Goal: Information Seeking & Learning: Learn about a topic

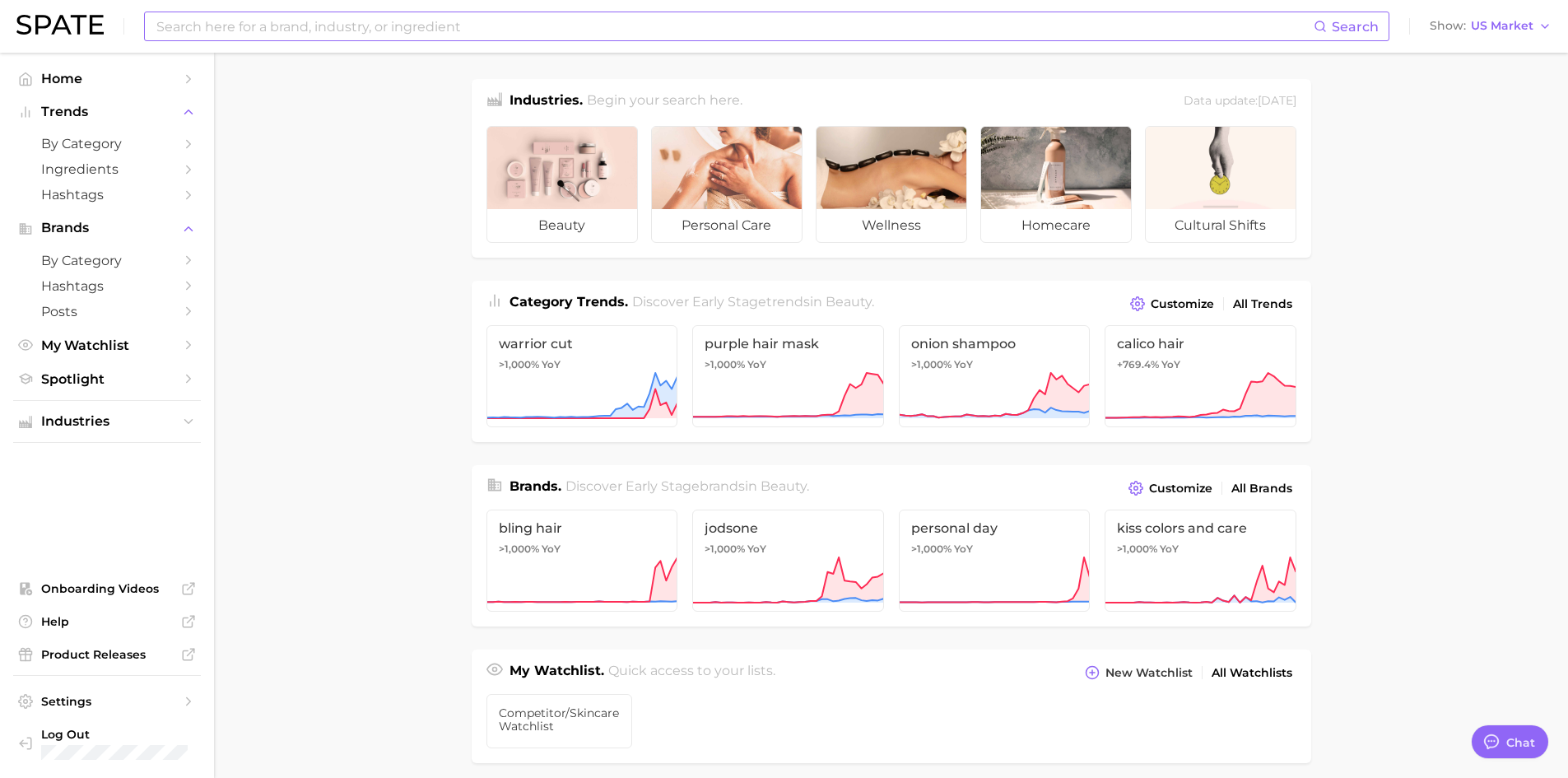
click at [346, 26] on input at bounding box center [734, 26] width 1159 height 28
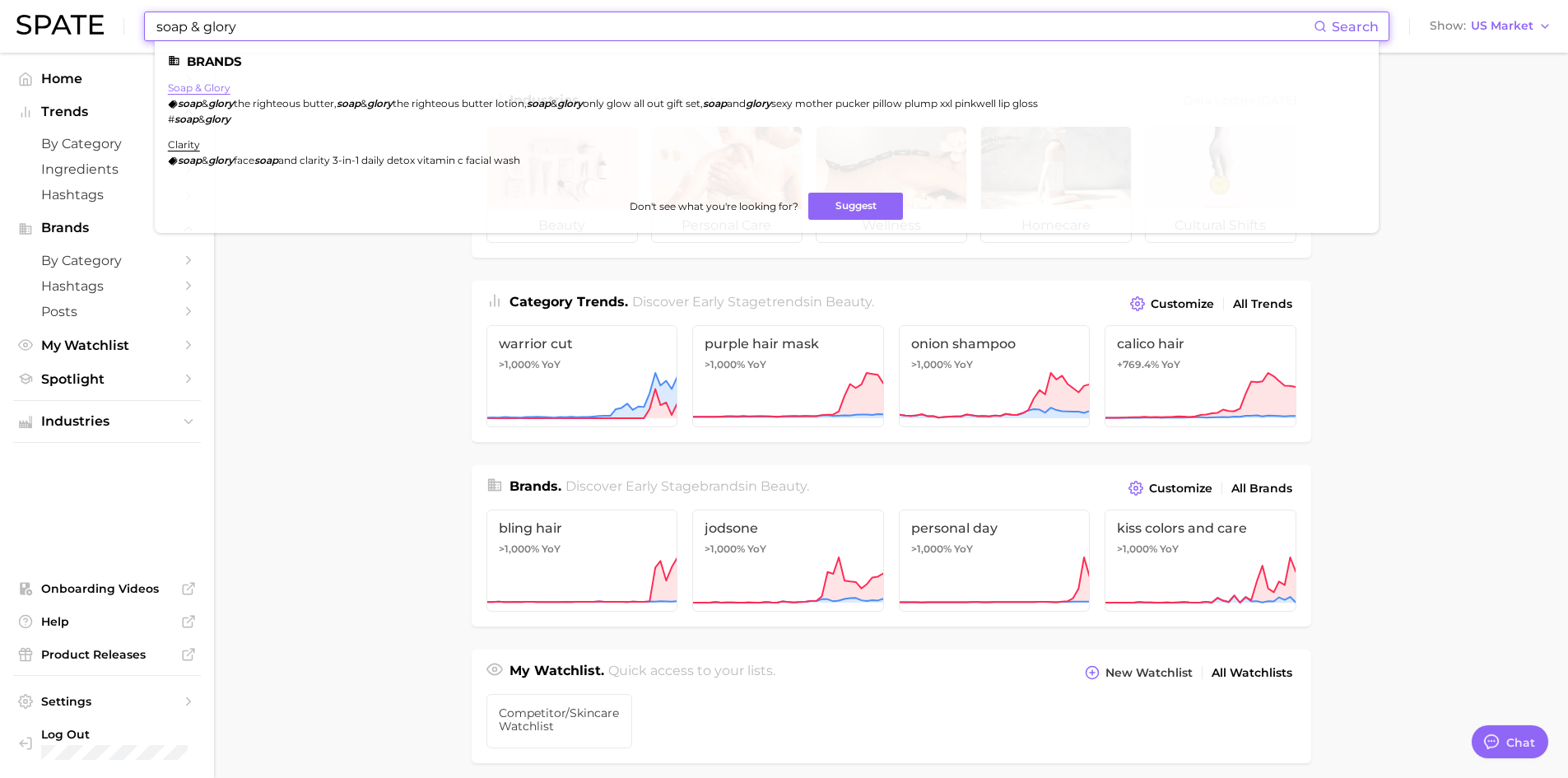
type input "soap & glory"
click at [224, 89] on link "soap & glory" at bounding box center [199, 87] width 63 height 13
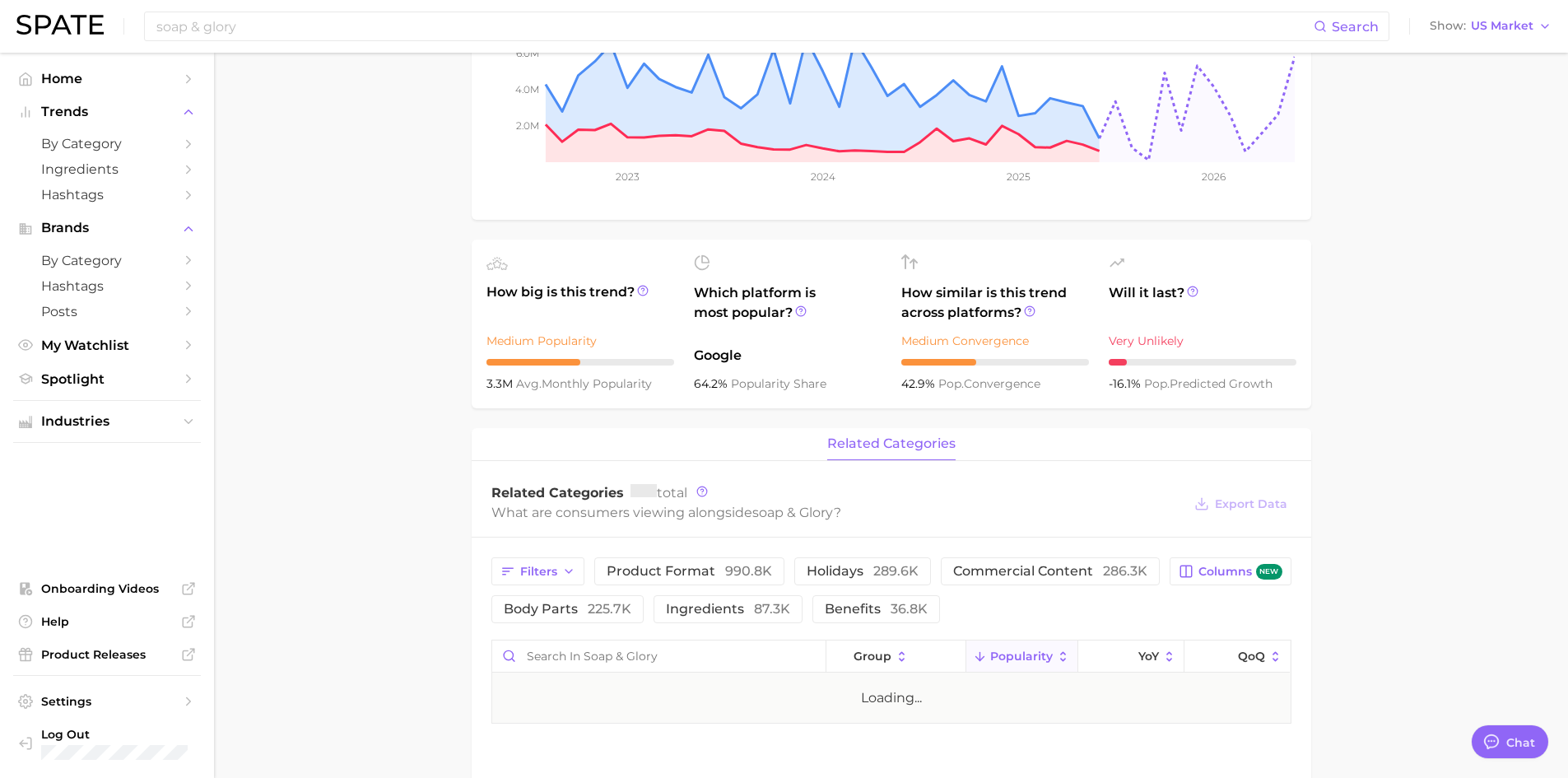
scroll to position [330, 0]
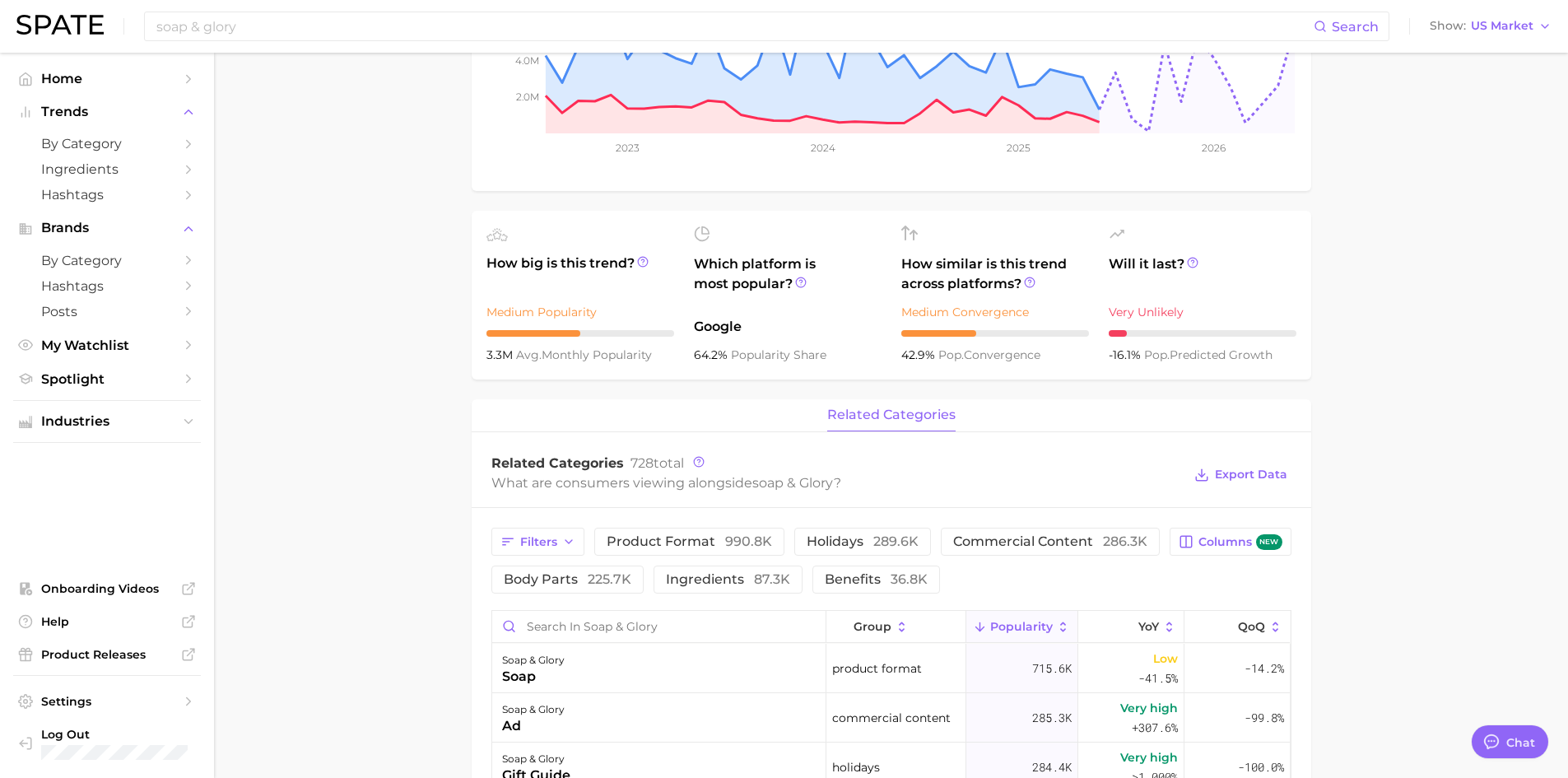
type textarea "x"
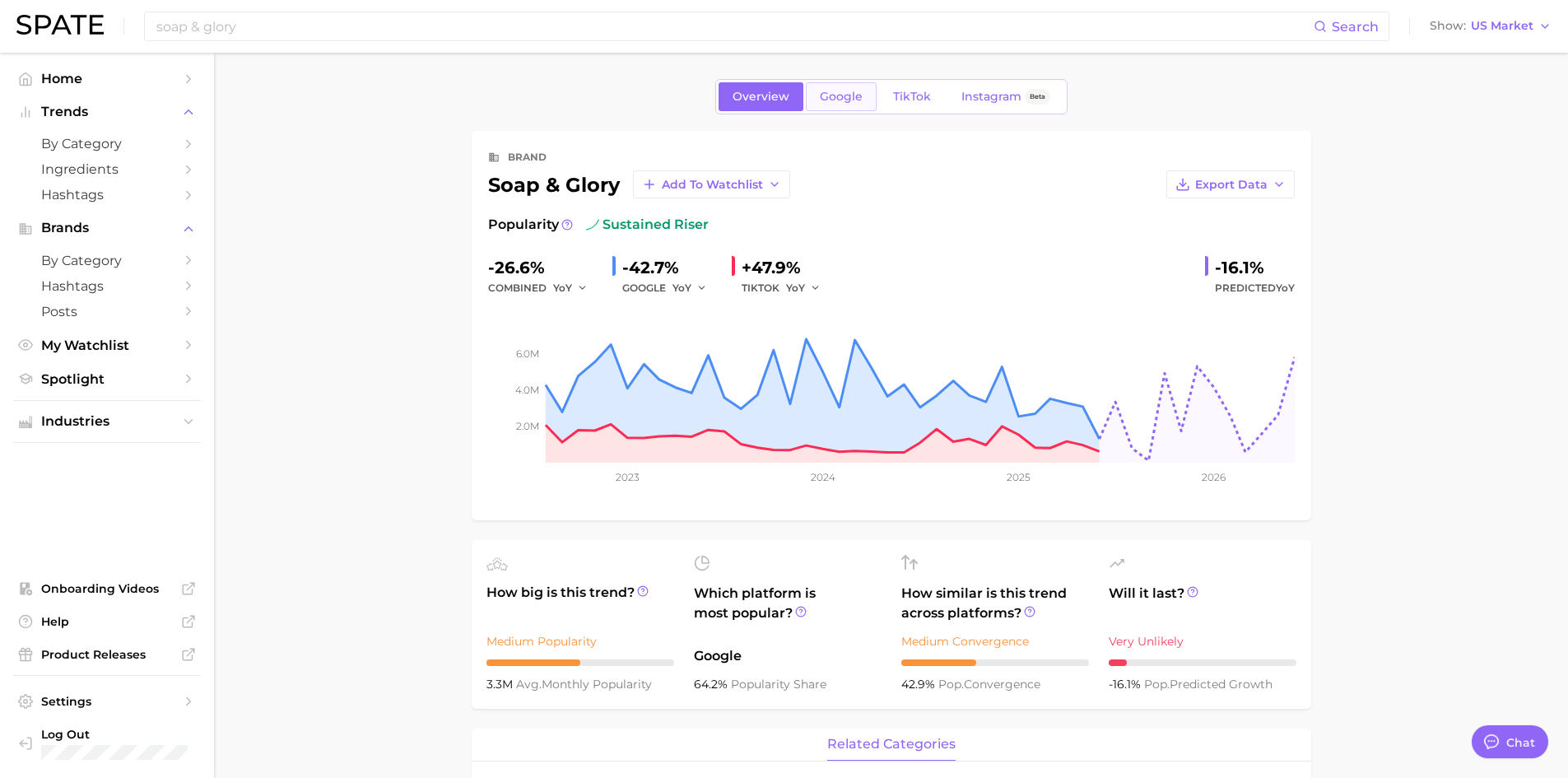
click at [829, 101] on span "Google" at bounding box center [841, 97] width 43 height 14
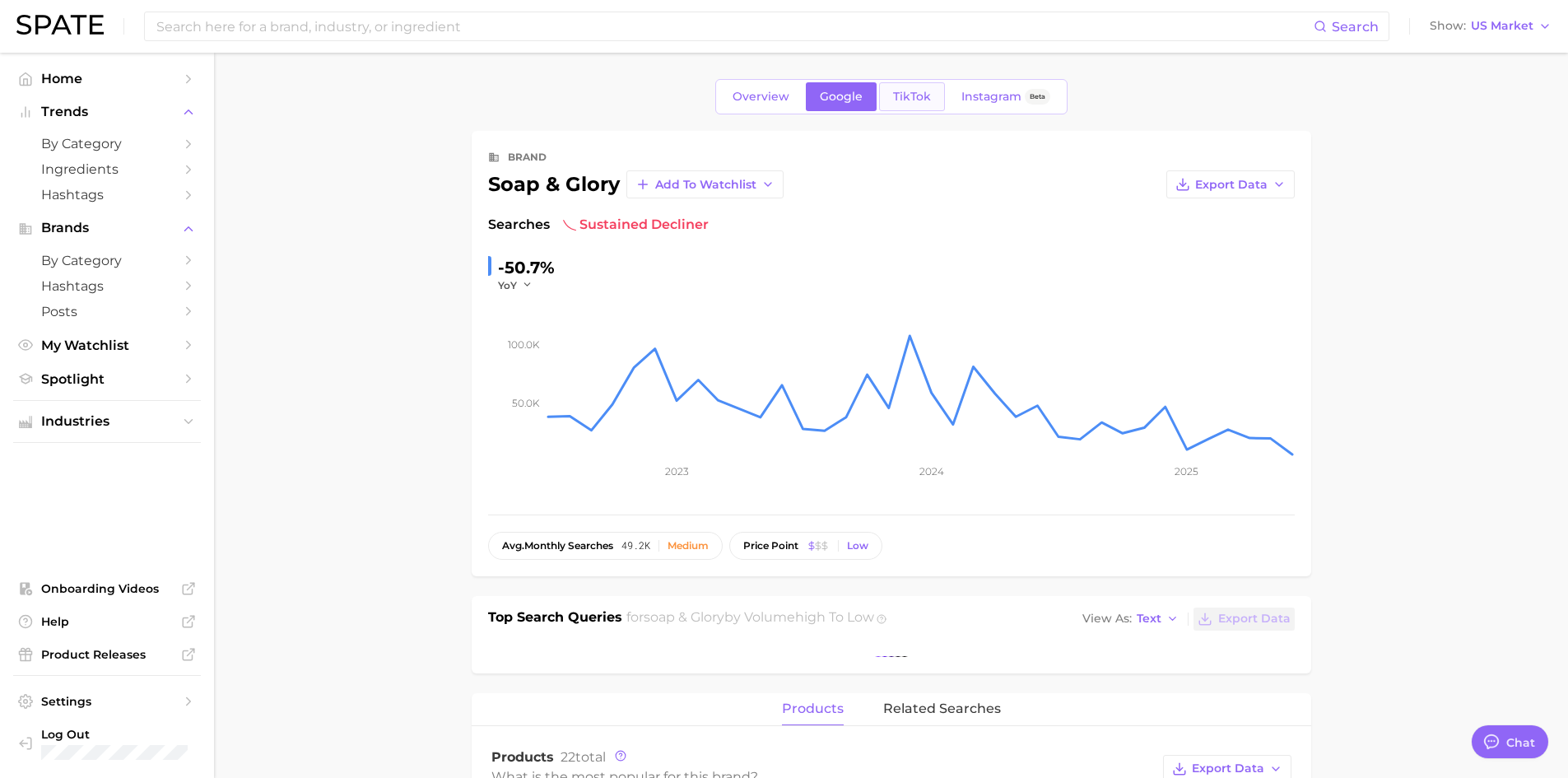
click at [893, 106] on link "TikTok" at bounding box center [912, 97] width 66 height 29
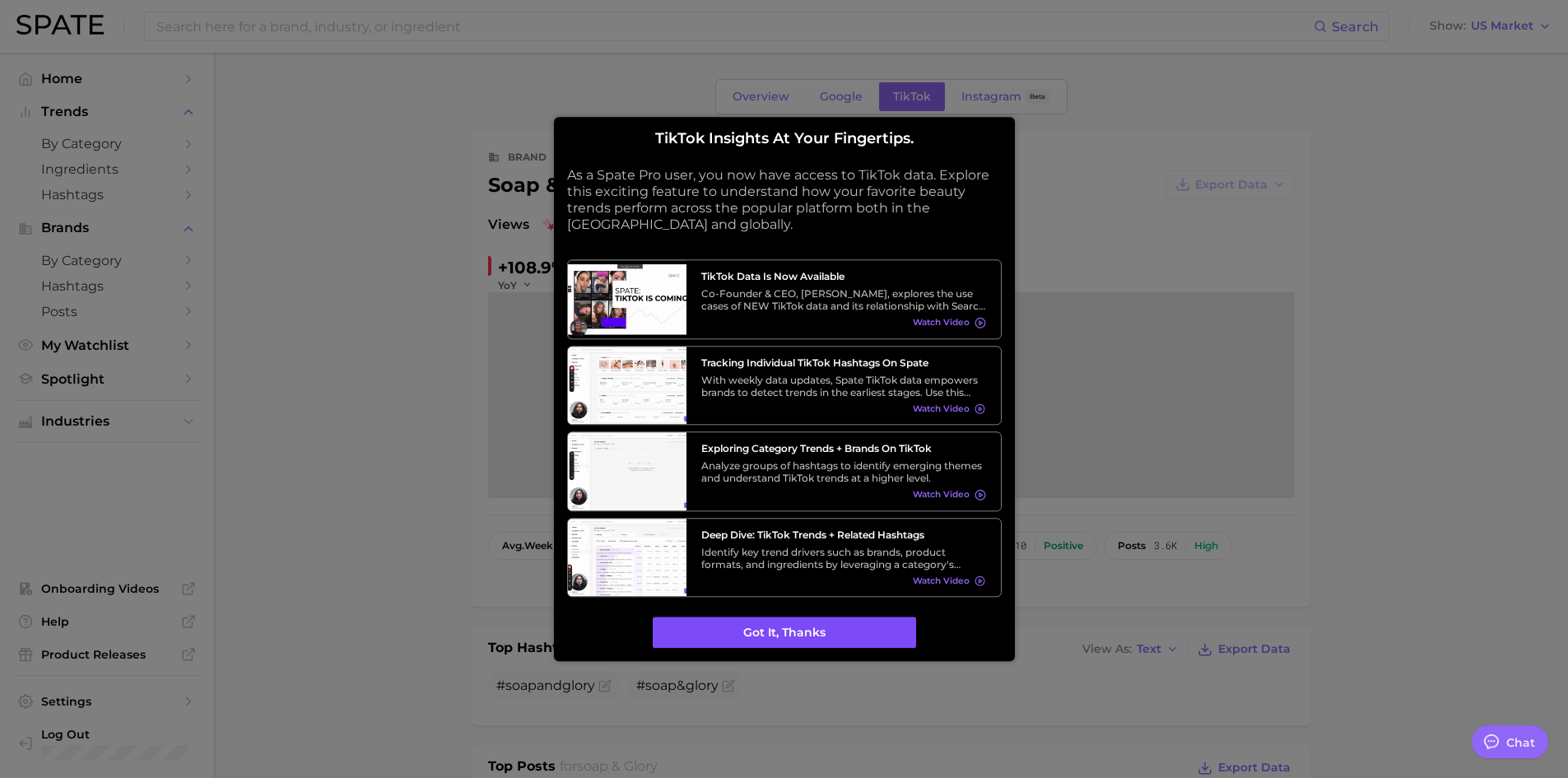
click at [750, 641] on button "Got it, thanks" at bounding box center [784, 633] width 263 height 31
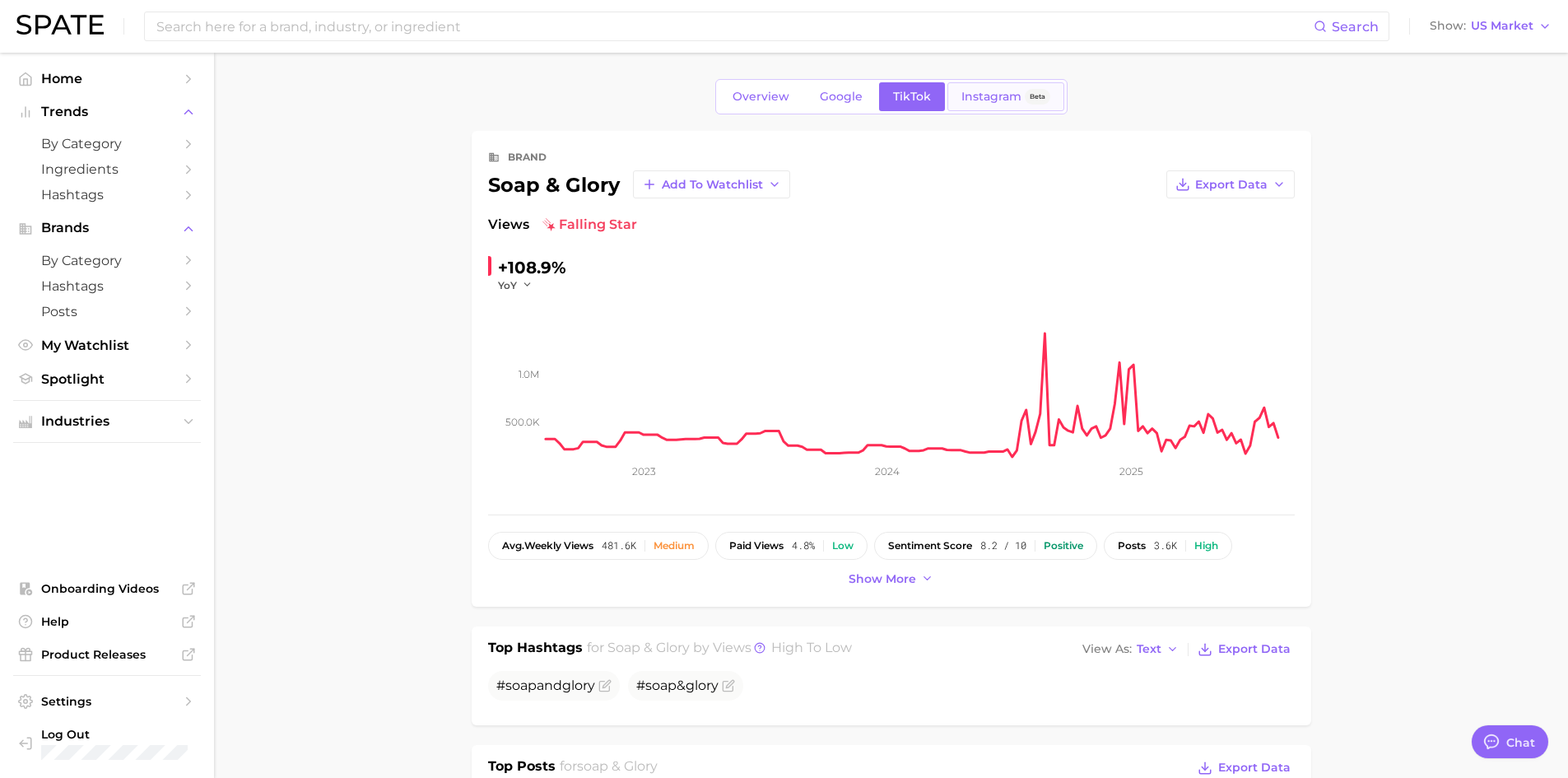
click at [968, 97] on span "Instagram" at bounding box center [992, 97] width 60 height 14
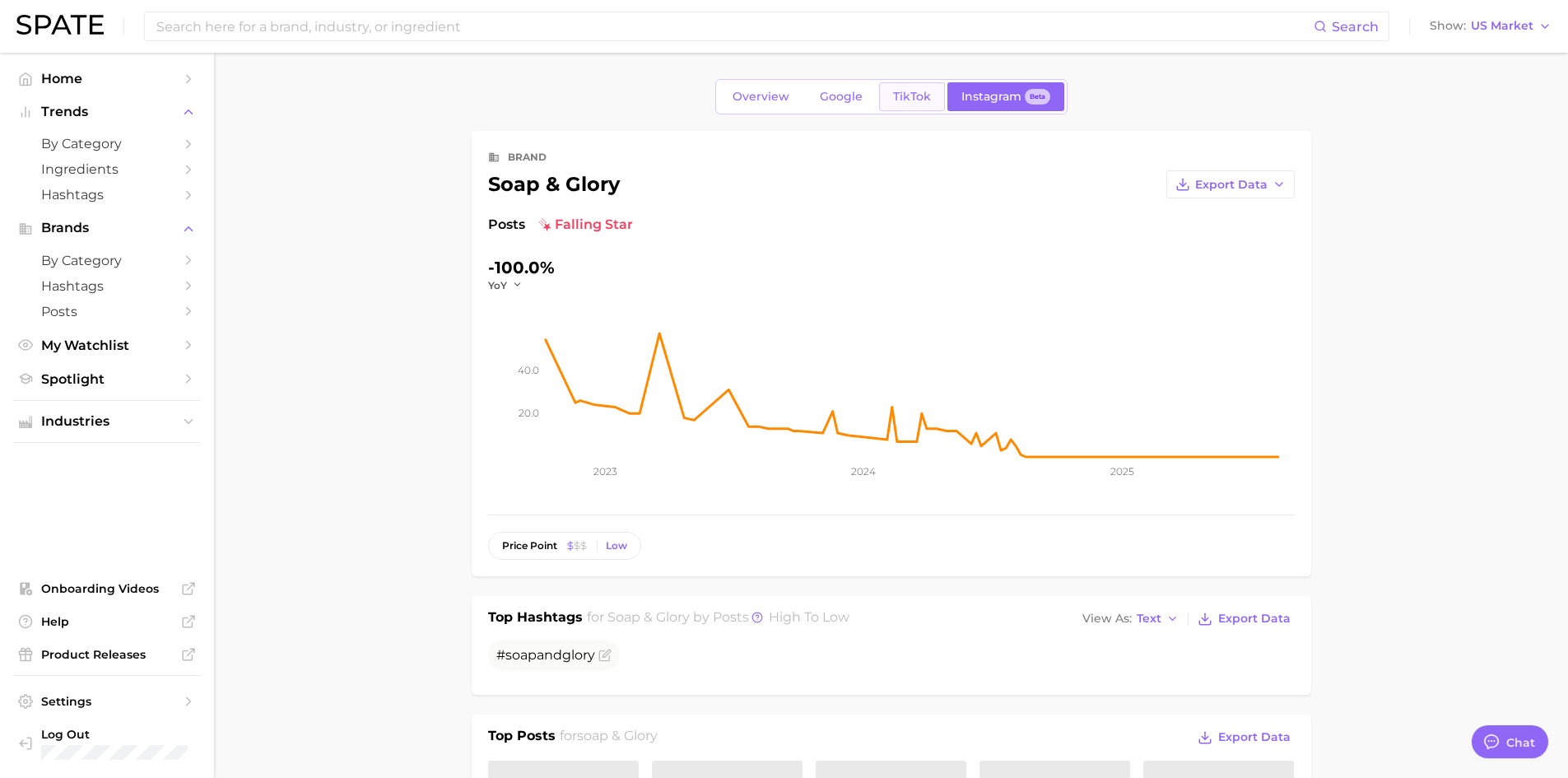
click at [893, 92] on span "TikTok" at bounding box center [912, 97] width 38 height 14
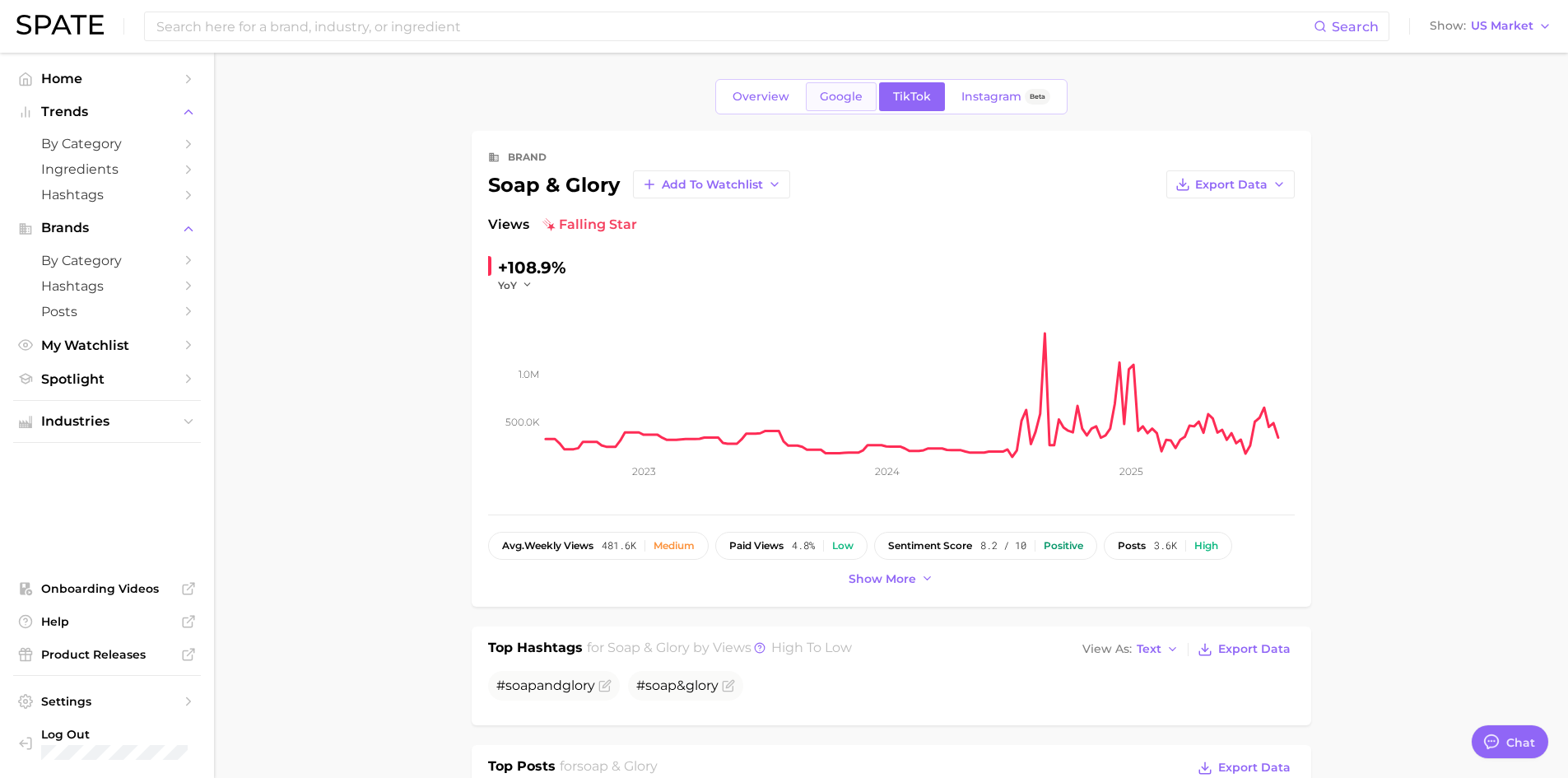
click at [855, 98] on span "Google" at bounding box center [841, 97] width 43 height 14
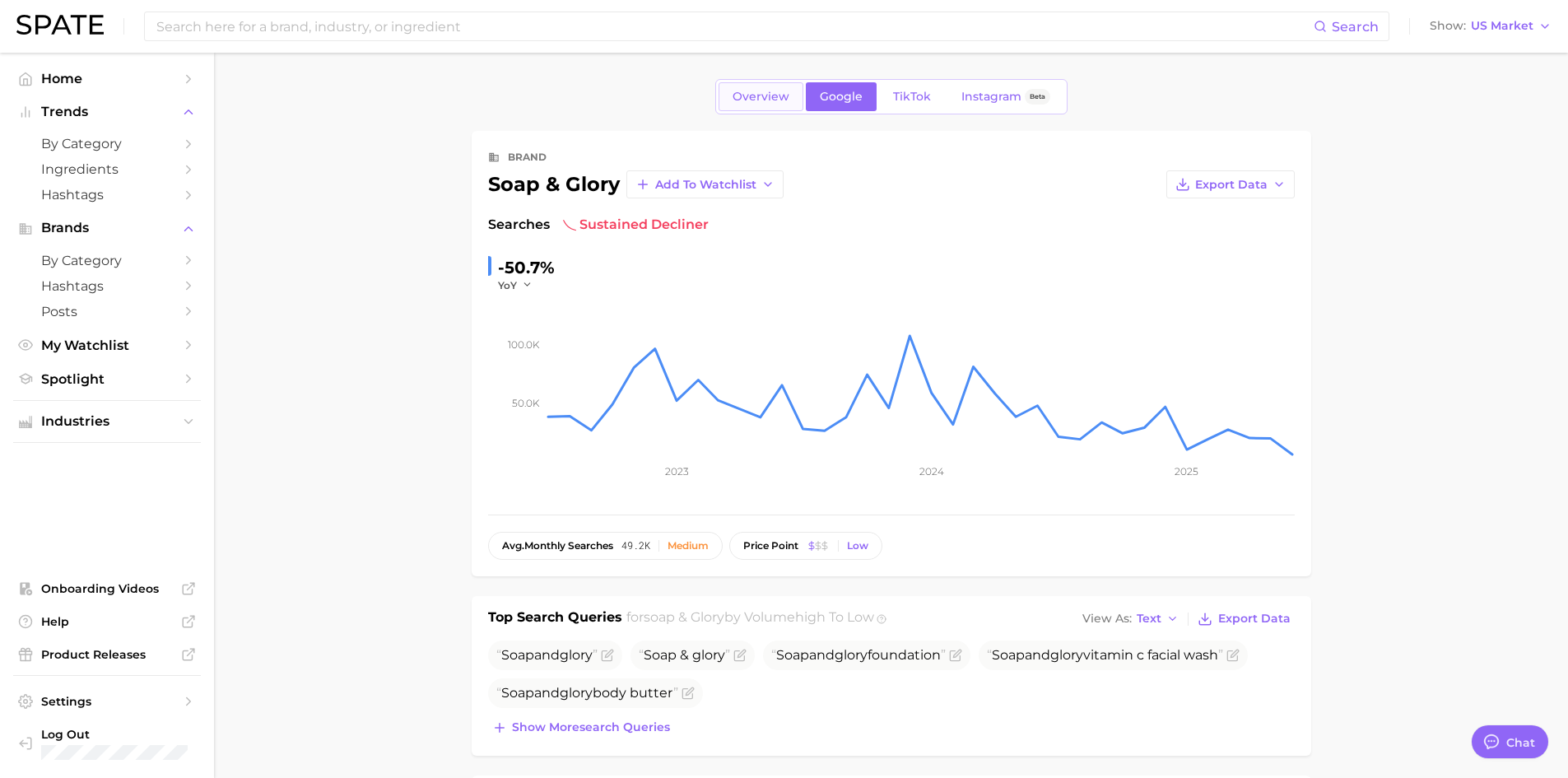
click at [759, 102] on span "Overview" at bounding box center [761, 97] width 57 height 14
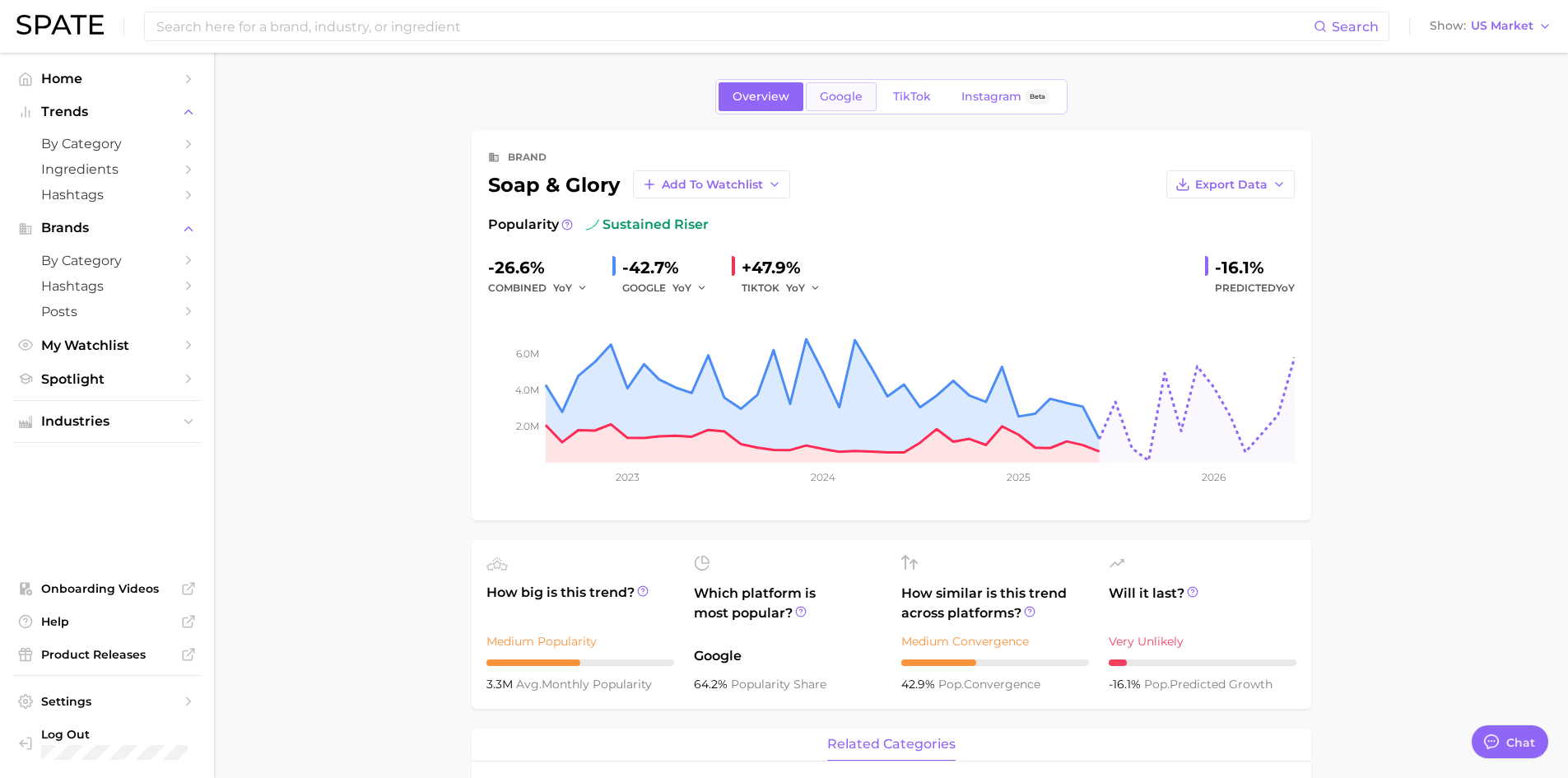
click at [865, 108] on link "Google" at bounding box center [841, 97] width 71 height 29
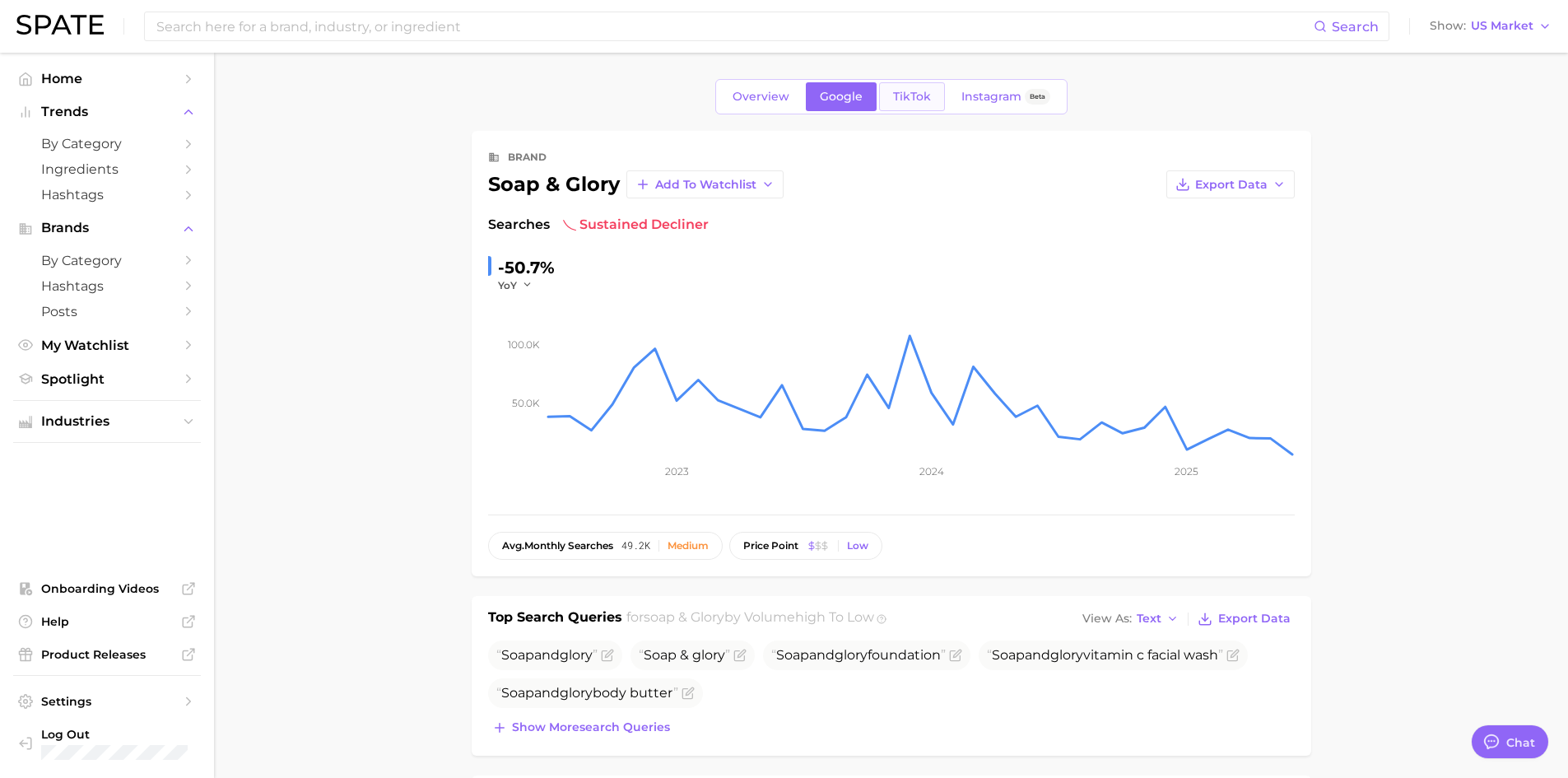
click at [903, 96] on span "TikTok" at bounding box center [912, 97] width 38 height 14
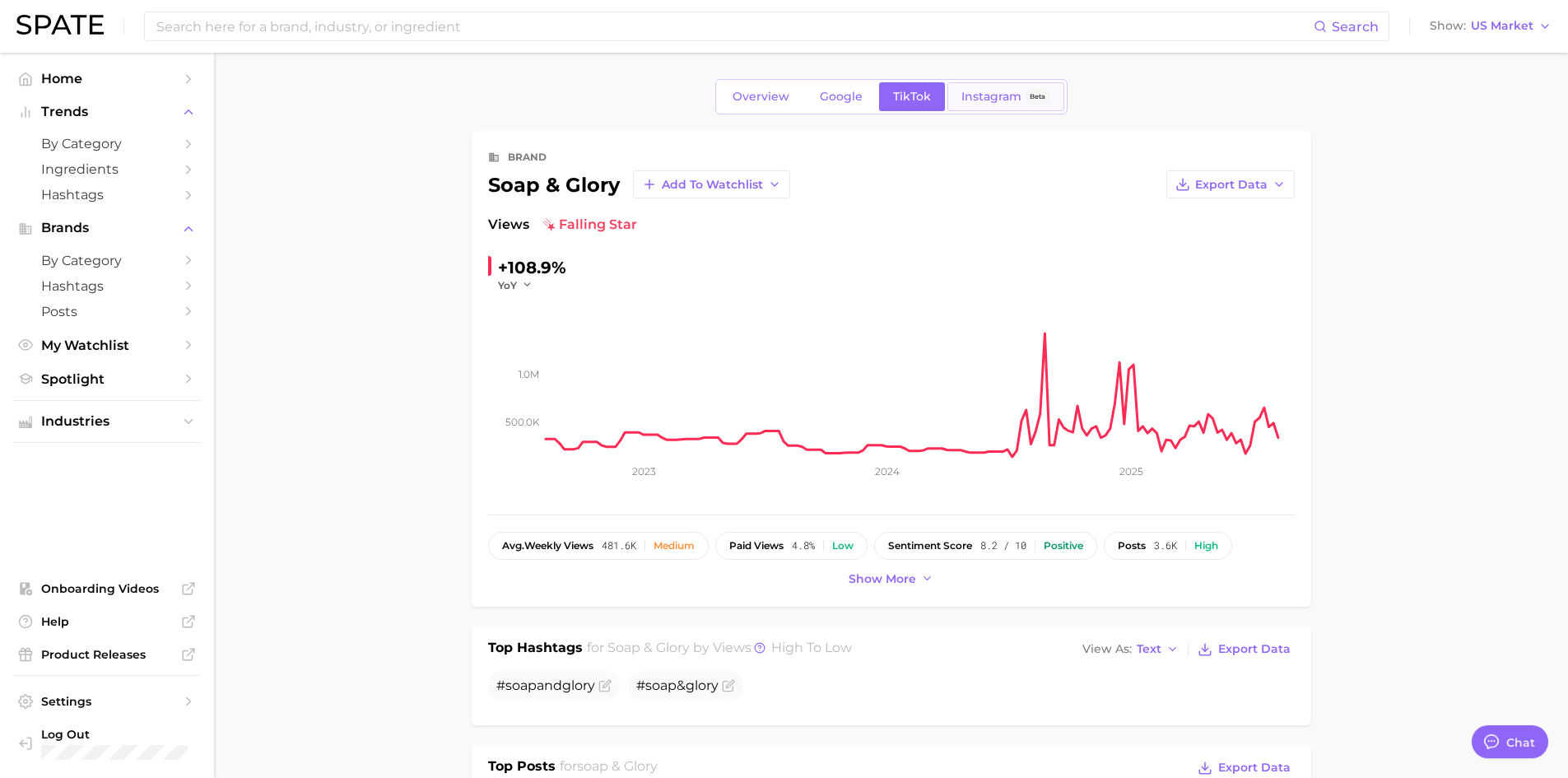
click at [992, 97] on span "Instagram" at bounding box center [992, 97] width 60 height 14
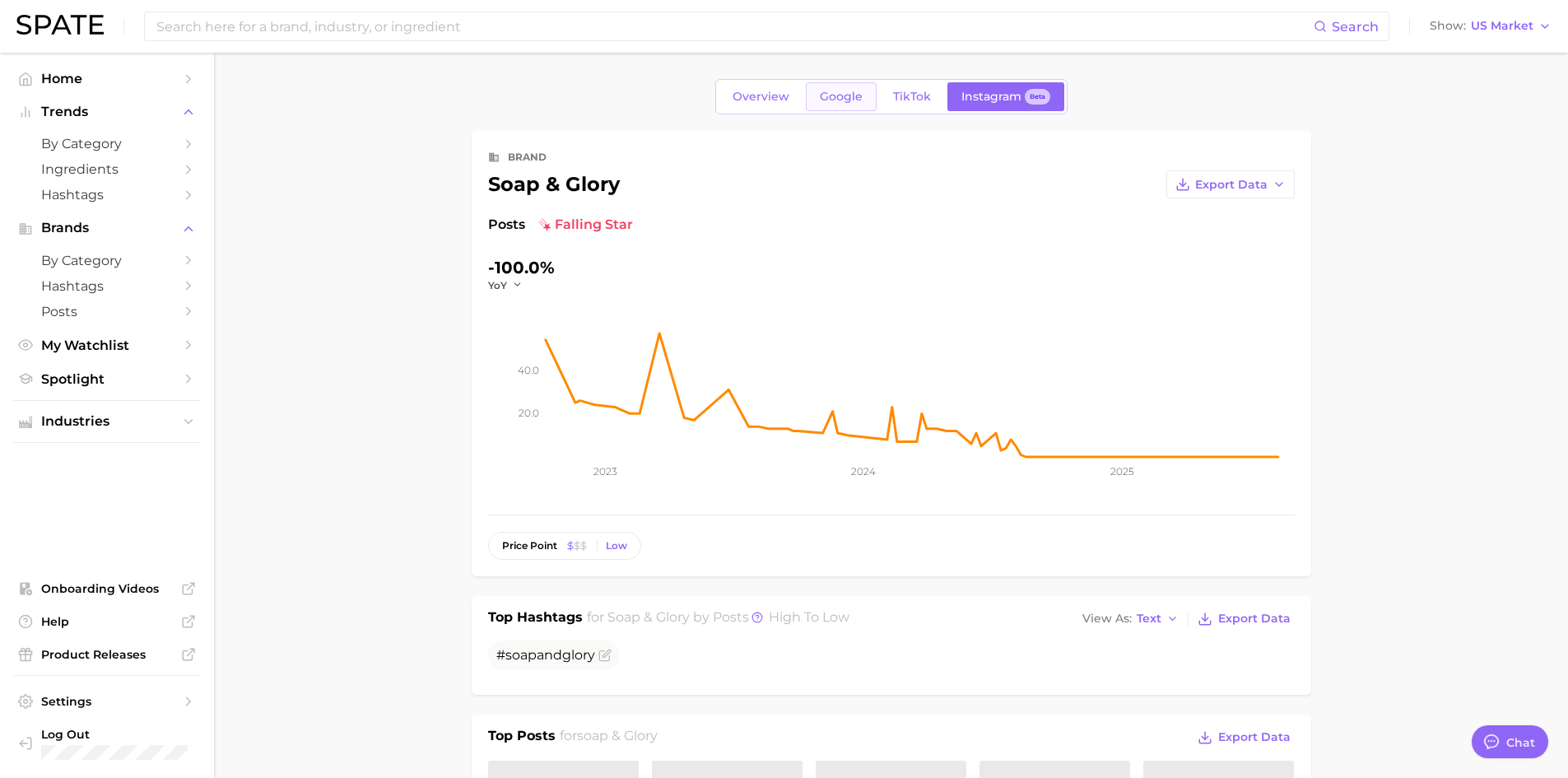
click at [823, 102] on span "Google" at bounding box center [841, 97] width 43 height 14
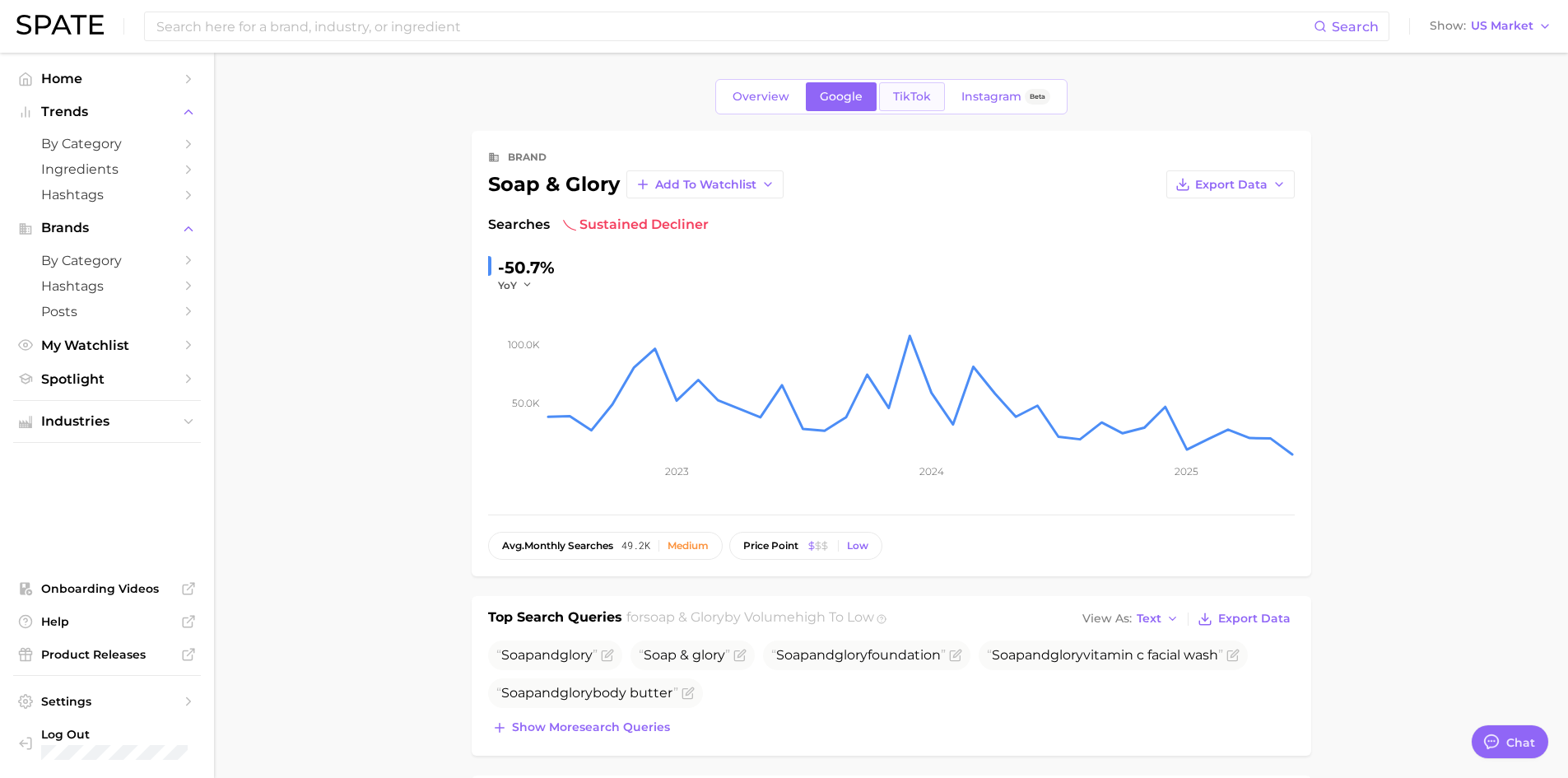
click at [912, 93] on span "TikTok" at bounding box center [912, 97] width 38 height 14
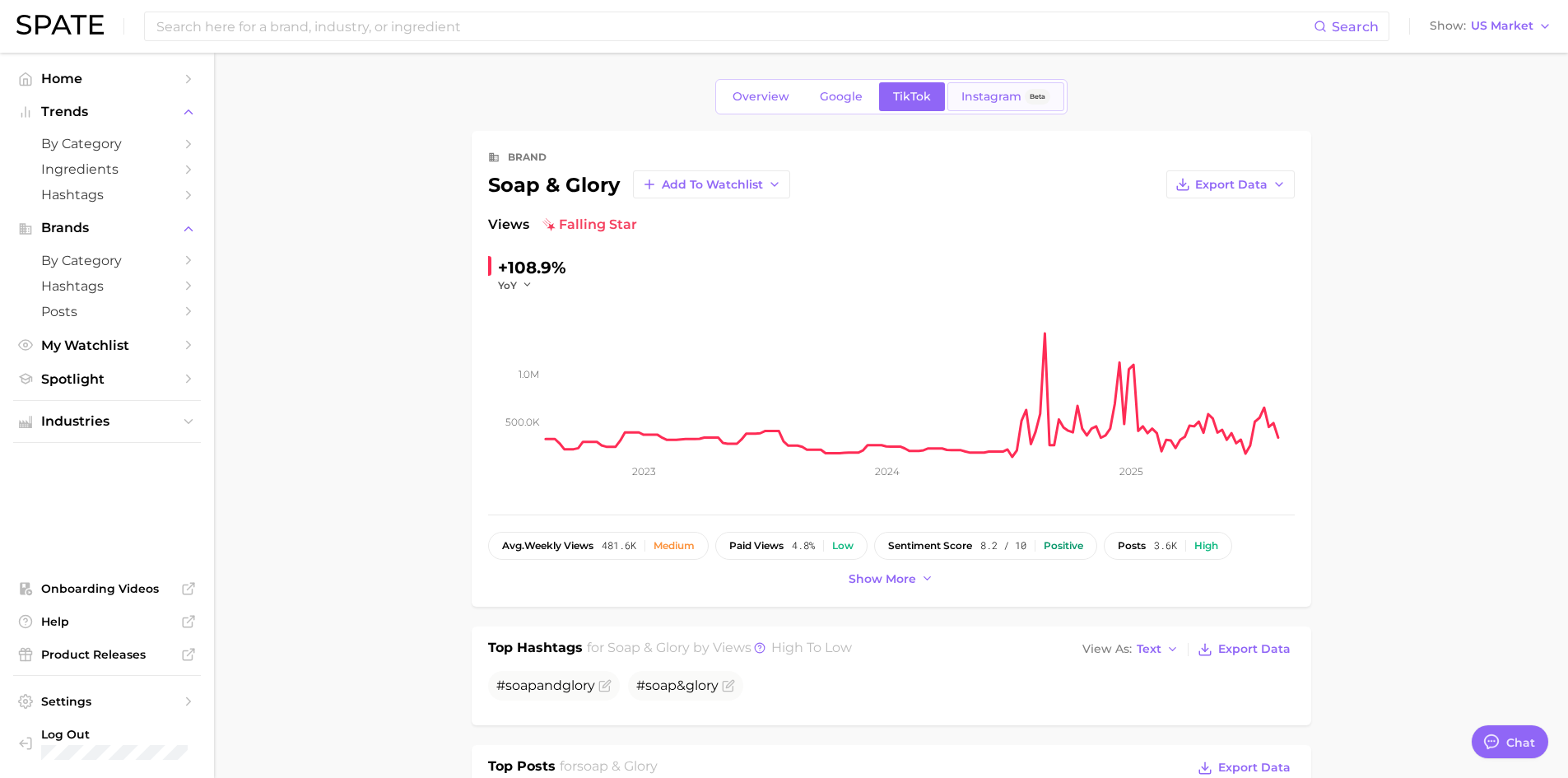
click at [1003, 92] on span "Instagram" at bounding box center [992, 97] width 60 height 14
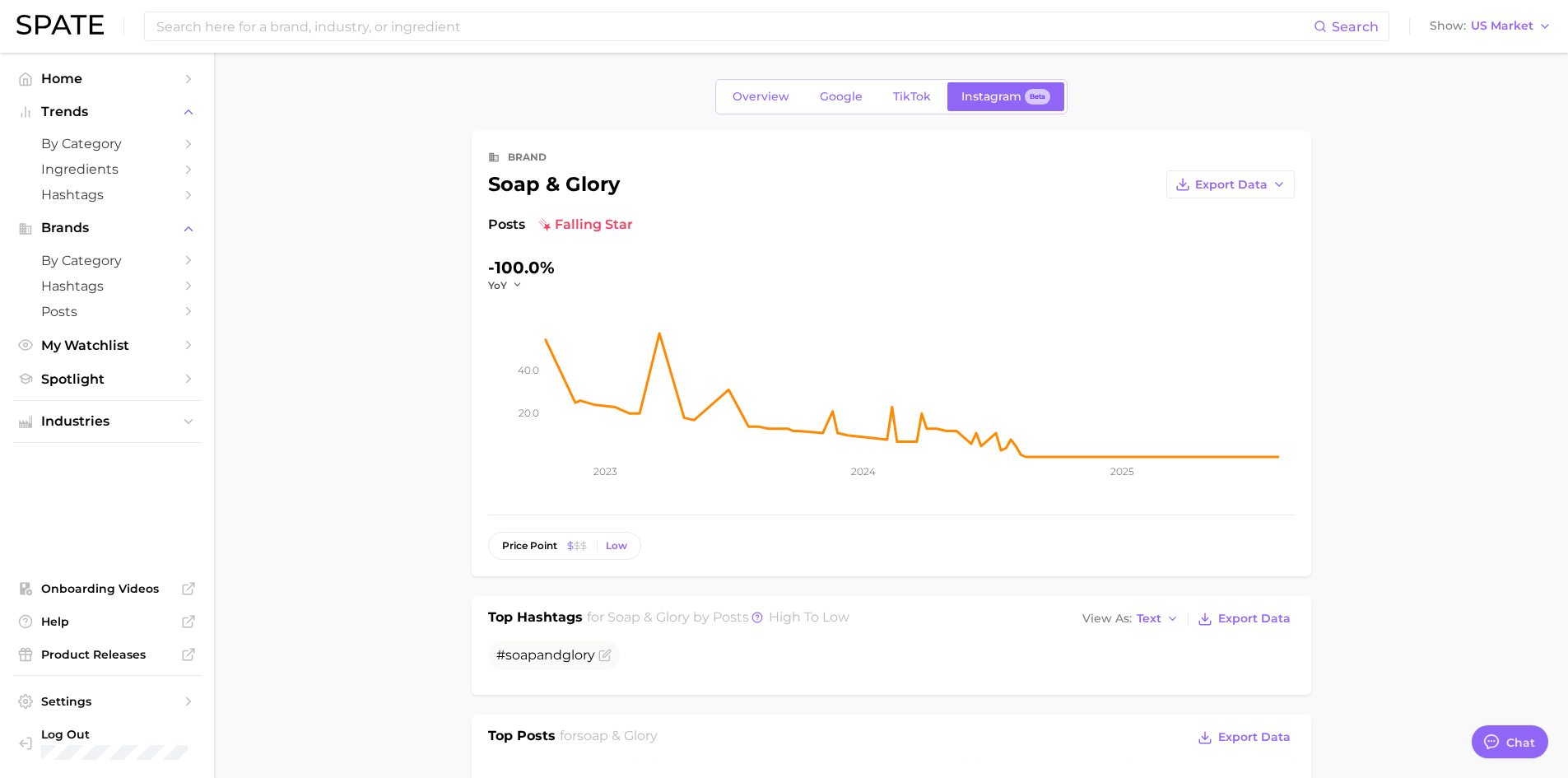
type textarea "x"
